Goal: Information Seeking & Learning: Learn about a topic

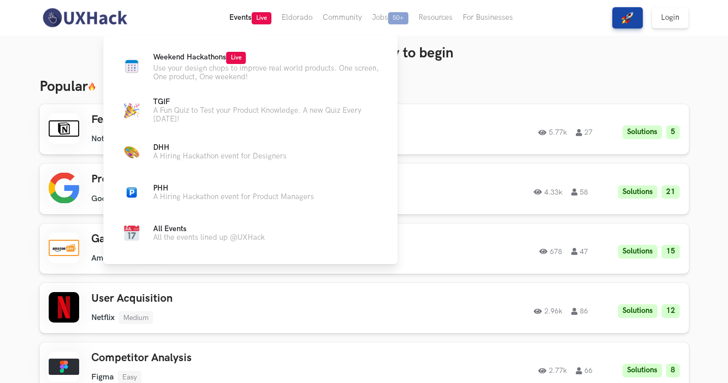
click at [238, 18] on button "Events Live" at bounding box center [250, 18] width 52 height 36
click at [238, 69] on p "Use your design chops to improve real world products. One screen, One product, …" at bounding box center [267, 72] width 228 height 17
click at [255, 55] on icon at bounding box center [252, 56] width 6 height 6
click at [172, 48] on div "Weekend Hackathons Live Use your design chops to improve real world products. O…" at bounding box center [250, 149] width 294 height 226
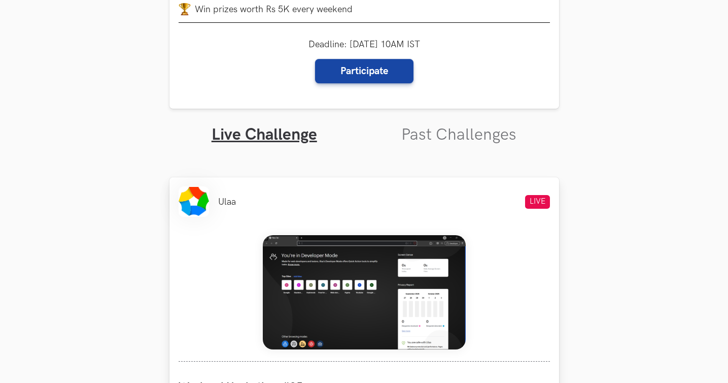
scroll to position [286, 0]
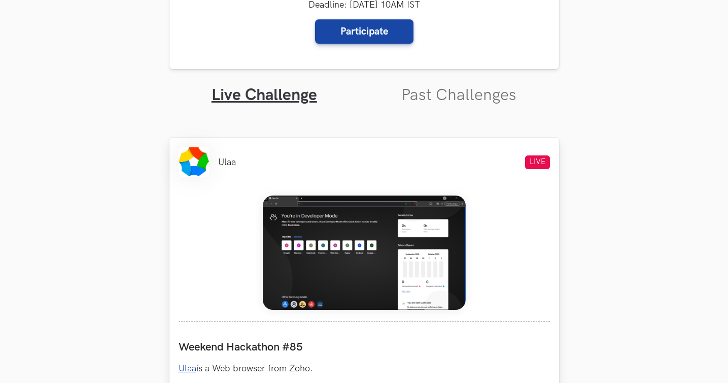
click at [347, 221] on img at bounding box center [364, 252] width 203 height 114
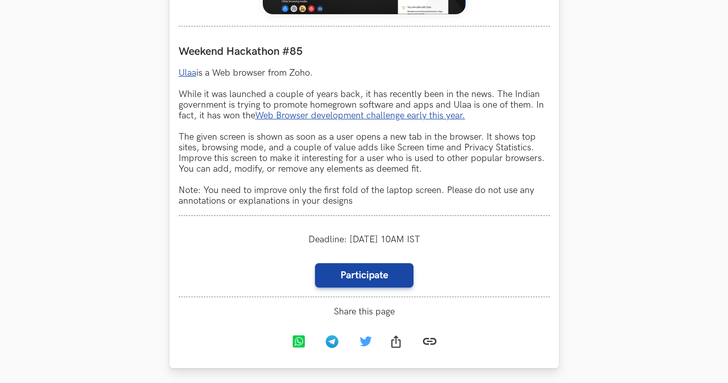
scroll to position [579, 0]
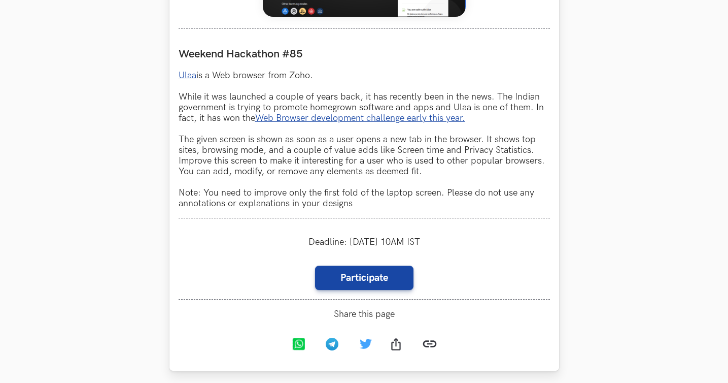
click at [188, 75] on link "Ulaa" at bounding box center [188, 75] width 18 height 11
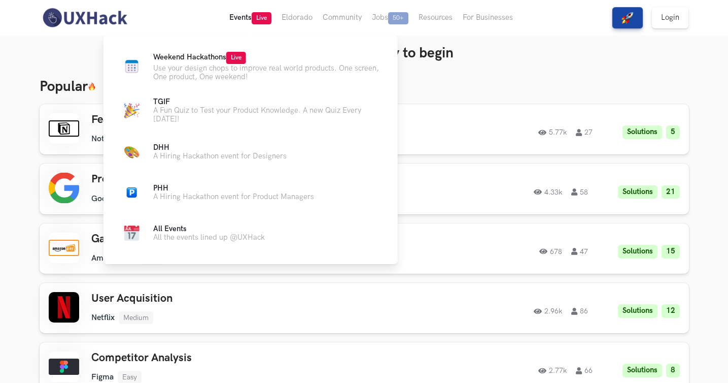
click at [253, 15] on span "Live" at bounding box center [262, 18] width 20 height 12
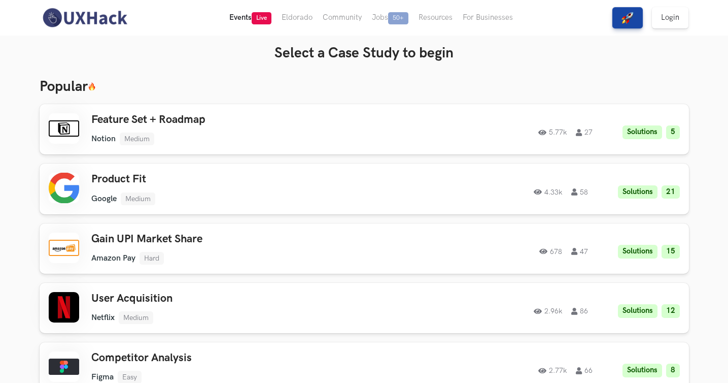
click at [265, 16] on span "Live" at bounding box center [262, 18] width 20 height 12
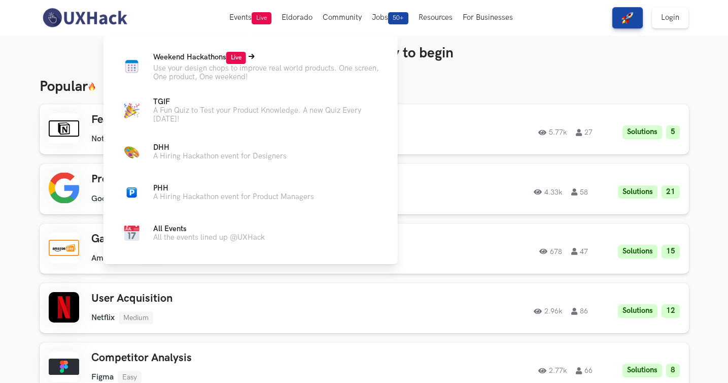
click at [246, 68] on p "Use your design chops to improve real world products. One screen, One product, …" at bounding box center [267, 72] width 228 height 17
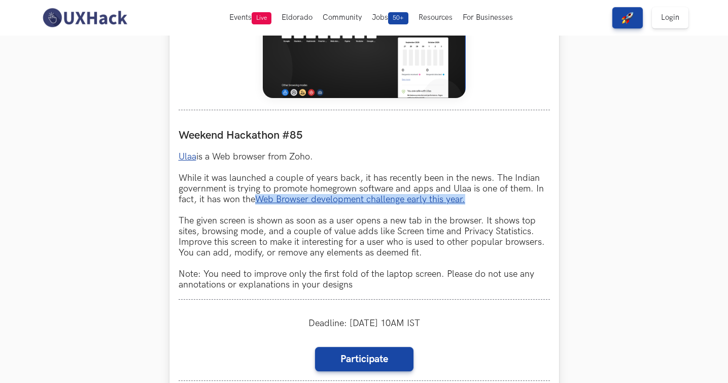
scroll to position [499, 0]
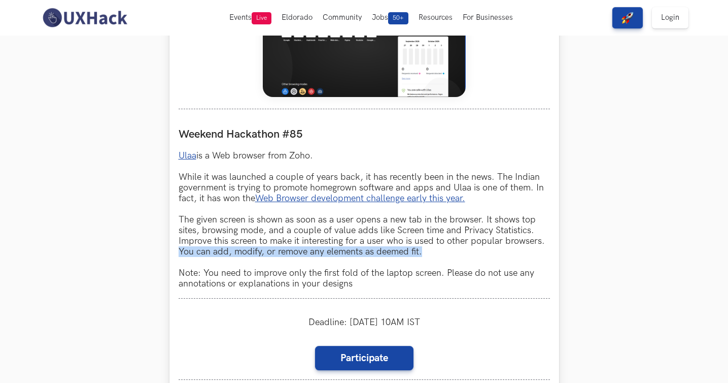
drag, startPoint x: 436, startPoint y: 248, endPoint x: 170, endPoint y: 255, distance: 266.4
click at [170, 256] on div "Ulaa LIVE Weekend Hackathon #85 Ulaa is a Web browser from Zoho. While it was l…" at bounding box center [364, 188] width 390 height 526
click at [218, 278] on p "Ulaa is a Web browser from Zoho. While it was launched a couple of years back, …" at bounding box center [364, 219] width 371 height 139
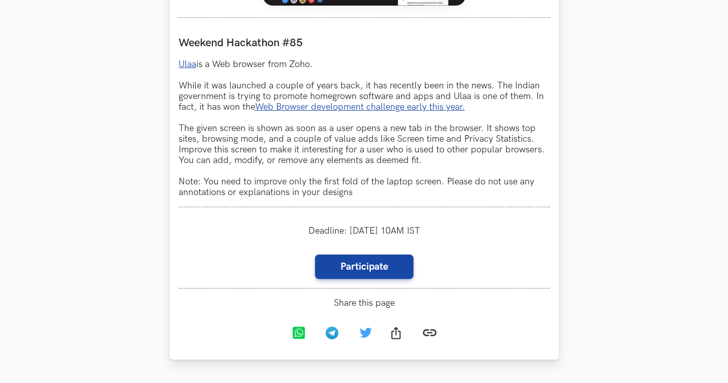
scroll to position [591, 0]
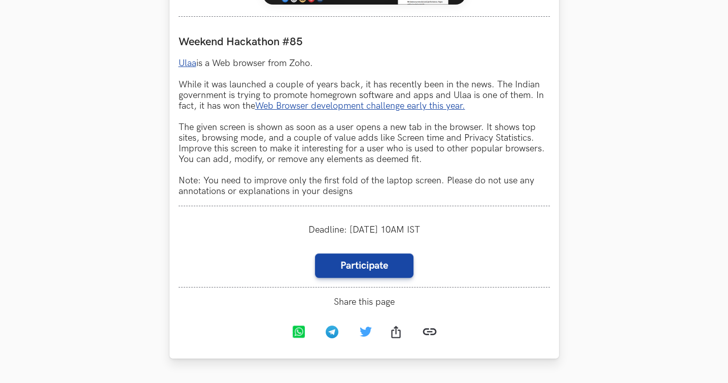
click at [406, 108] on link "Web Browser development challenge early this year." at bounding box center [360, 105] width 210 height 11
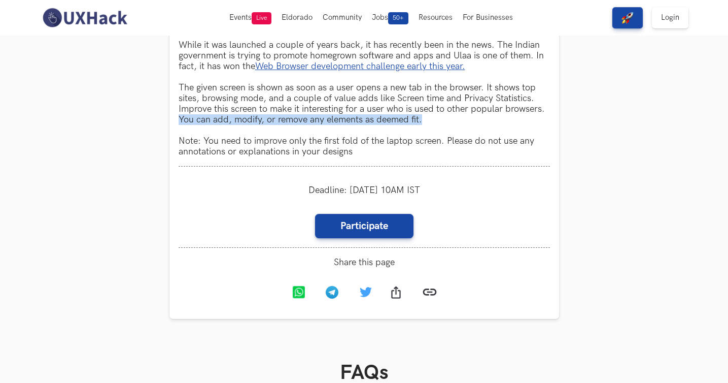
drag, startPoint x: 422, startPoint y: 117, endPoint x: 161, endPoint y: 120, distance: 260.8
click at [161, 120] on section "Weekend Hackathons One screen, one product, one weekend Use your design chops t…" at bounding box center [364, 72] width 728 height 1334
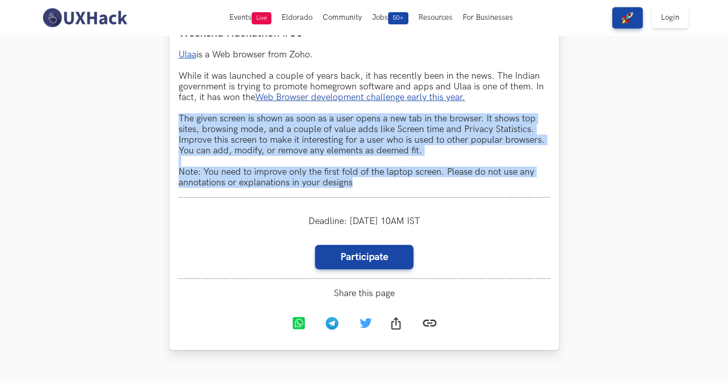
drag, startPoint x: 369, startPoint y: 187, endPoint x: 174, endPoint y: 119, distance: 206.7
click at [174, 120] on div "Ulaa LIVE Weekend Hackathon #85 Ulaa is a Web browser from Zoho. While it was l…" at bounding box center [364, 87] width 390 height 526
copy p "The given screen is shown as soon as a user opens a new tab in the browser. It …"
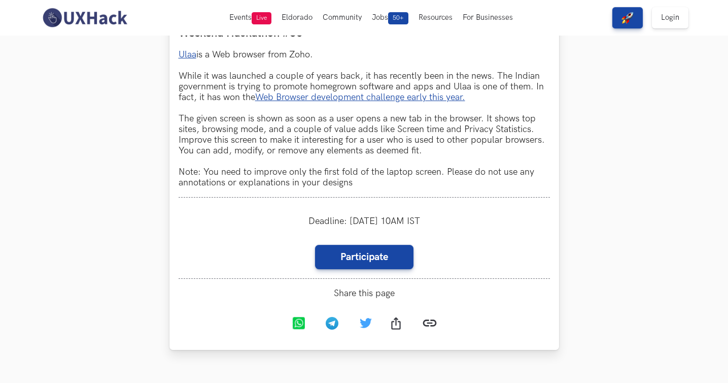
click at [322, 157] on p "Ulaa is a Web browser from Zoho. While it was launched a couple of years back, …" at bounding box center [364, 118] width 371 height 139
click at [337, 166] on p "Ulaa is a Web browser from Zoho. While it was launched a couple of years back, …" at bounding box center [364, 118] width 371 height 139
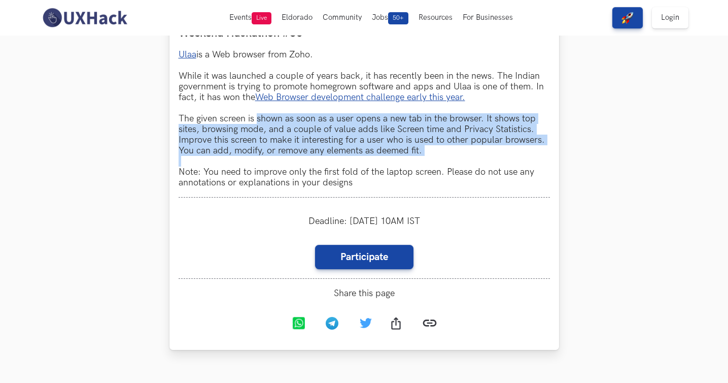
drag, startPoint x: 337, startPoint y: 166, endPoint x: 275, endPoint y: 119, distance: 77.8
click at [275, 119] on p "Ulaa is a Web browser from Zoho. While it was launched a couple of years back, …" at bounding box center [364, 118] width 371 height 139
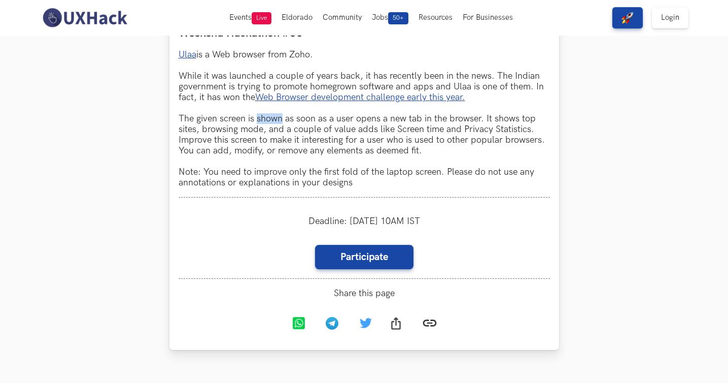
click at [275, 119] on p "Ulaa is a Web browser from Zoho. While it was launched a couple of years back, …" at bounding box center [364, 118] width 371 height 139
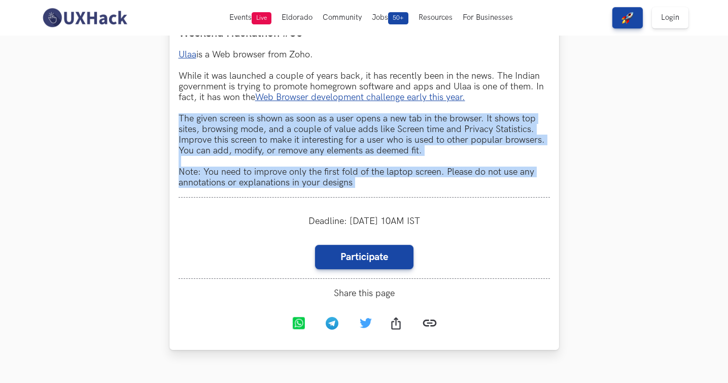
drag, startPoint x: 275, startPoint y: 119, endPoint x: 389, endPoint y: 197, distance: 137.2
click at [389, 197] on div "Weekend Hackathon #85 Ulaa is a Web browser from Zoho. While it was launched a …" at bounding box center [364, 107] width 371 height 180
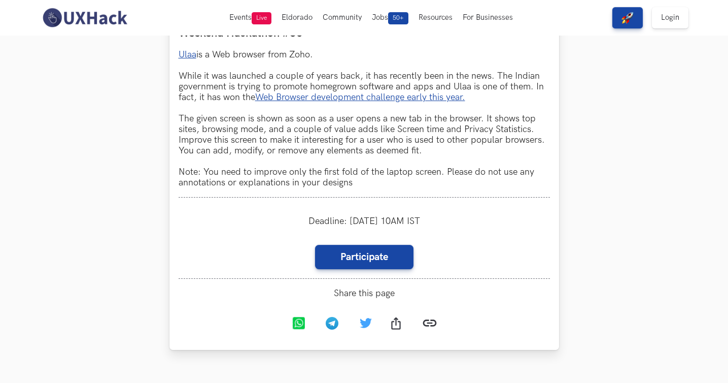
click at [340, 173] on p "Ulaa is a Web browser from Zoho. While it was launched a couple of years back, …" at bounding box center [364, 118] width 371 height 139
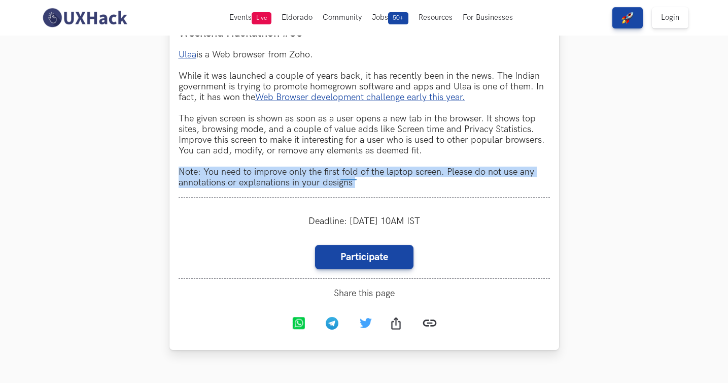
click at [340, 173] on p "Ulaa is a Web browser from Zoho. While it was launched a couple of years back, …" at bounding box center [364, 118] width 371 height 139
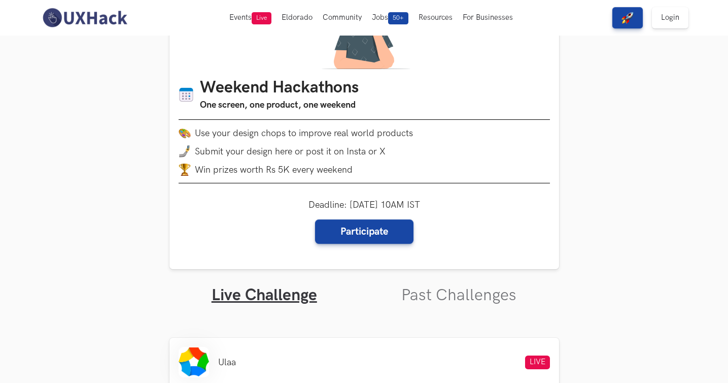
scroll to position [0, 0]
